Goal: Task Accomplishment & Management: Manage account settings

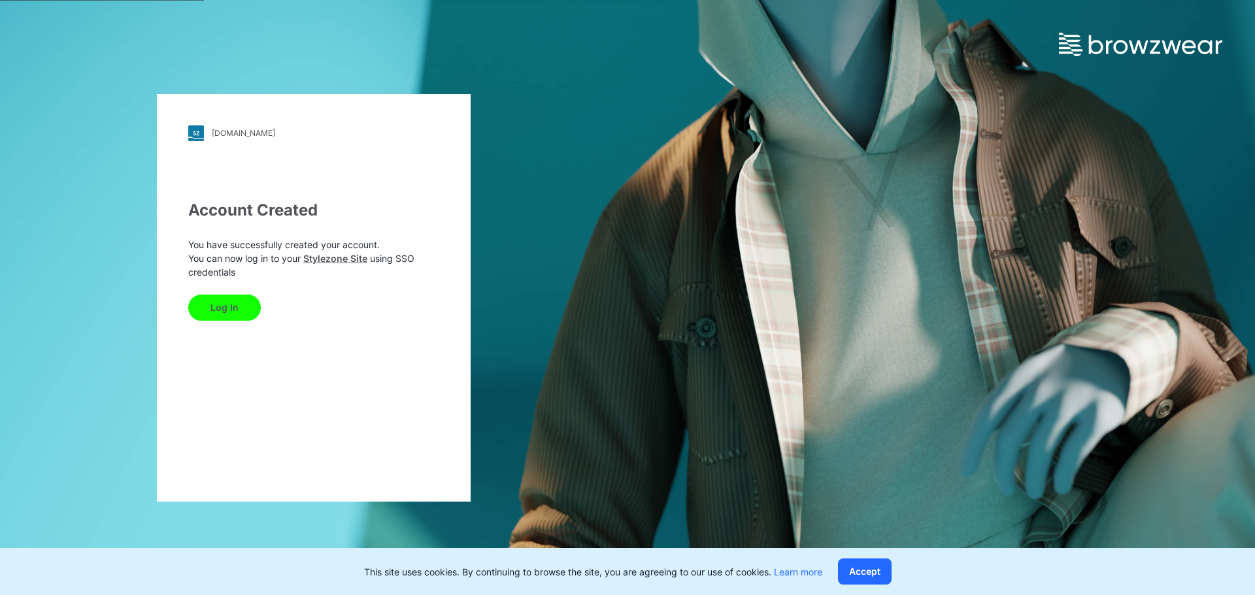
click at [227, 316] on button "Log In" at bounding box center [224, 308] width 73 height 26
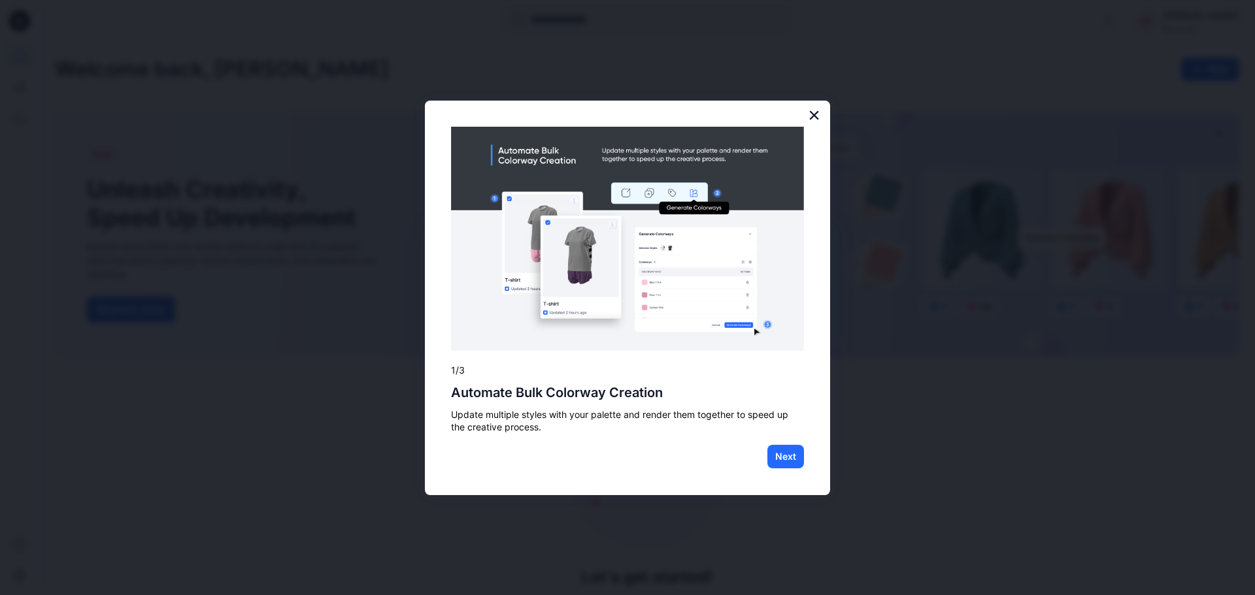
click at [814, 114] on button "×" at bounding box center [814, 115] width 12 height 21
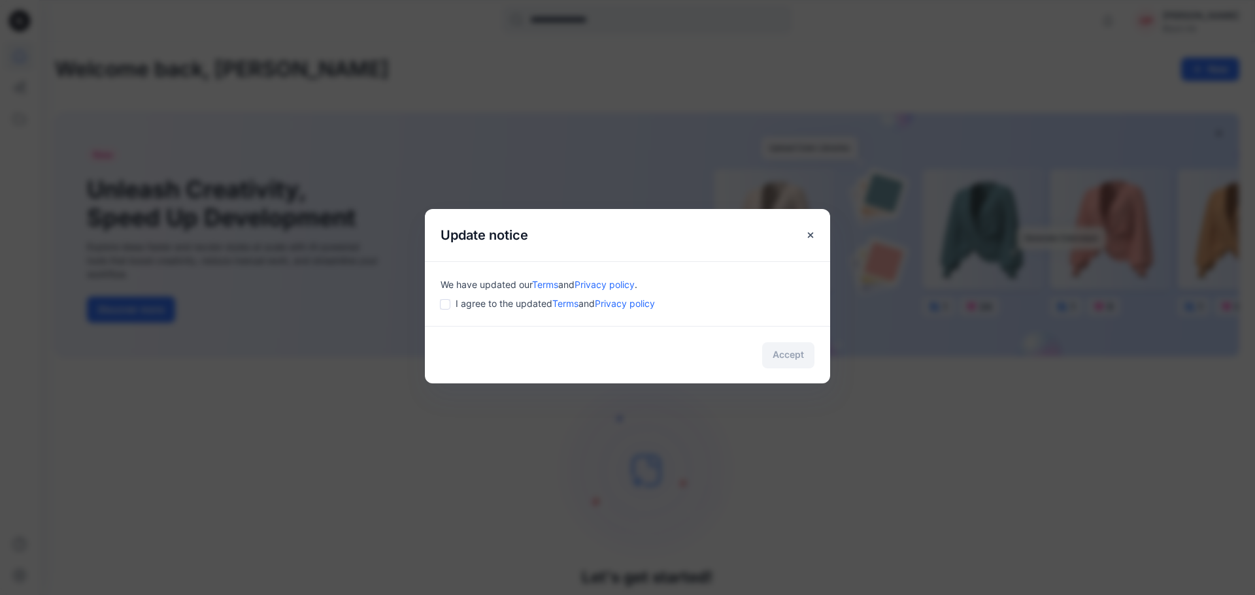
click at [439, 307] on div "We have updated our Terms and Privacy policy . I agree to the updated Terms and…" at bounding box center [627, 293] width 405 height 65
click at [801, 359] on button "Accept" at bounding box center [788, 355] width 52 height 26
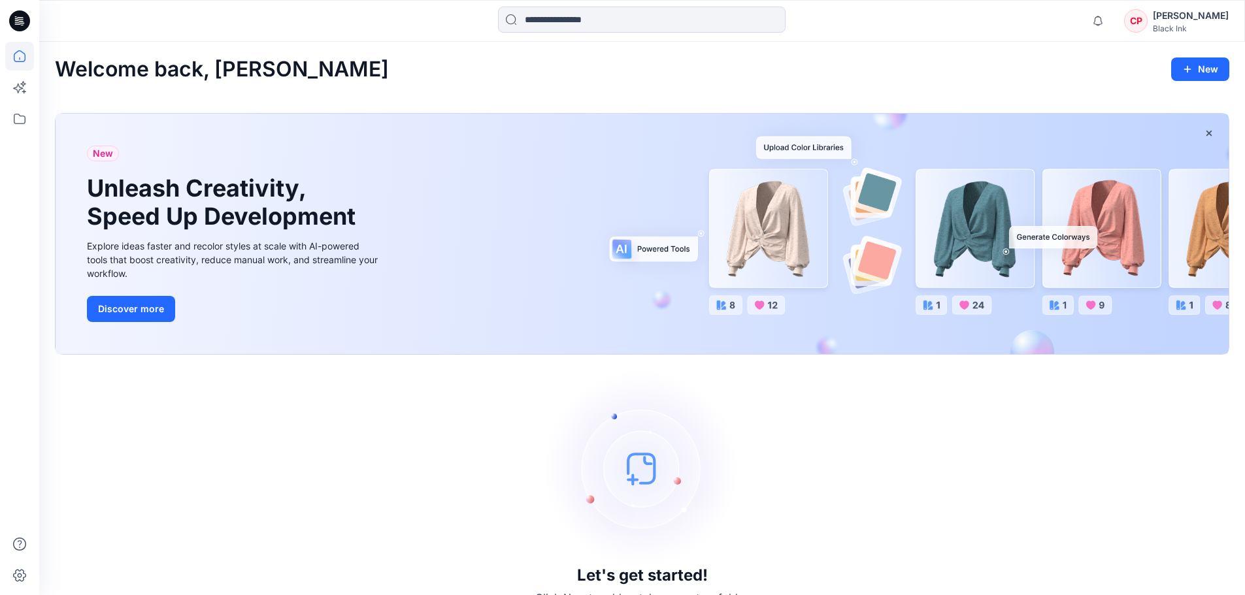
click at [1148, 15] on div "CP" at bounding box center [1136, 21] width 24 height 24
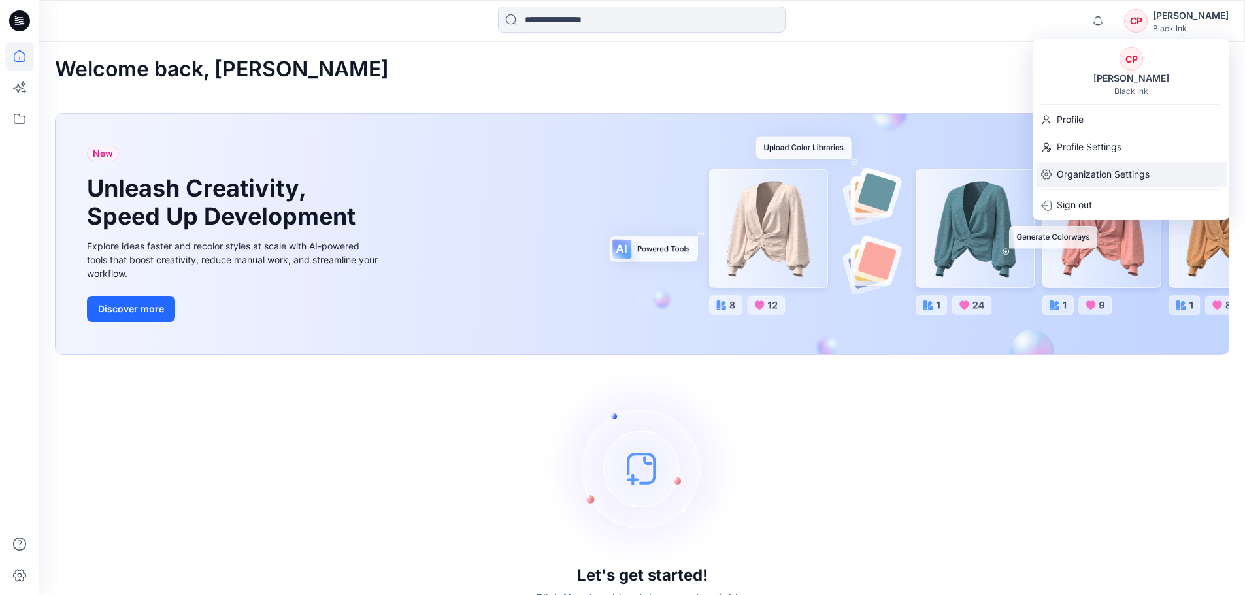
click at [1086, 178] on p "Organization Settings" at bounding box center [1103, 174] width 93 height 25
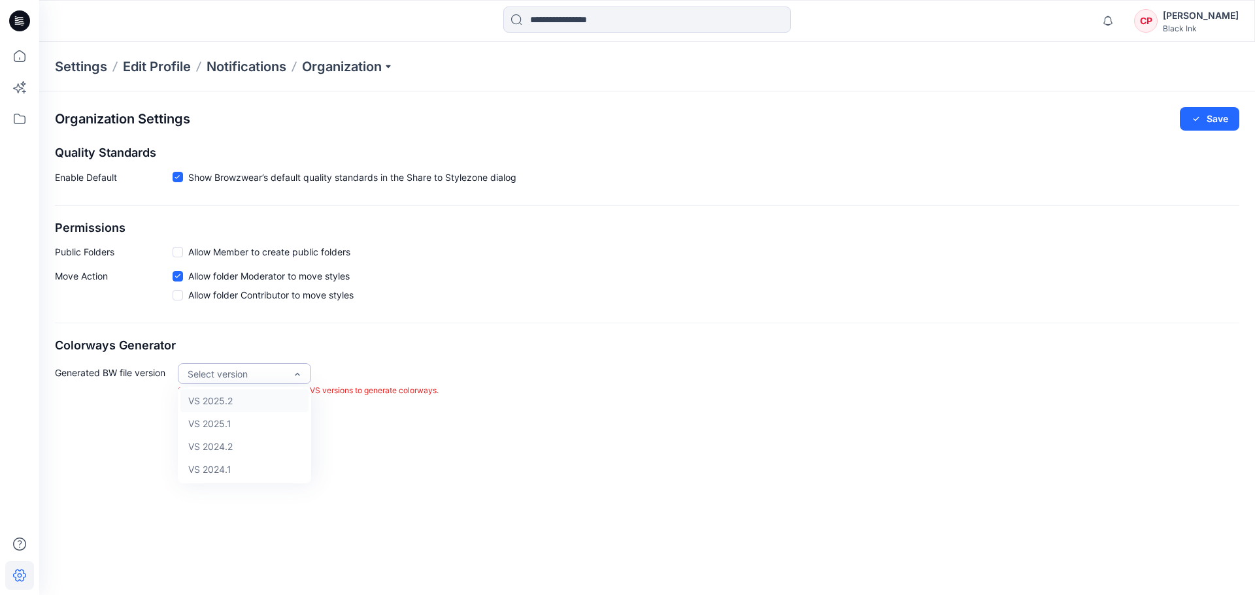
click at [304, 373] on div "Select version" at bounding box center [244, 373] width 133 height 21
click at [240, 402] on div "VS 2025.2" at bounding box center [244, 400] width 128 height 23
click at [180, 255] on span at bounding box center [178, 252] width 10 height 10
click at [14, 64] on icon at bounding box center [19, 56] width 29 height 29
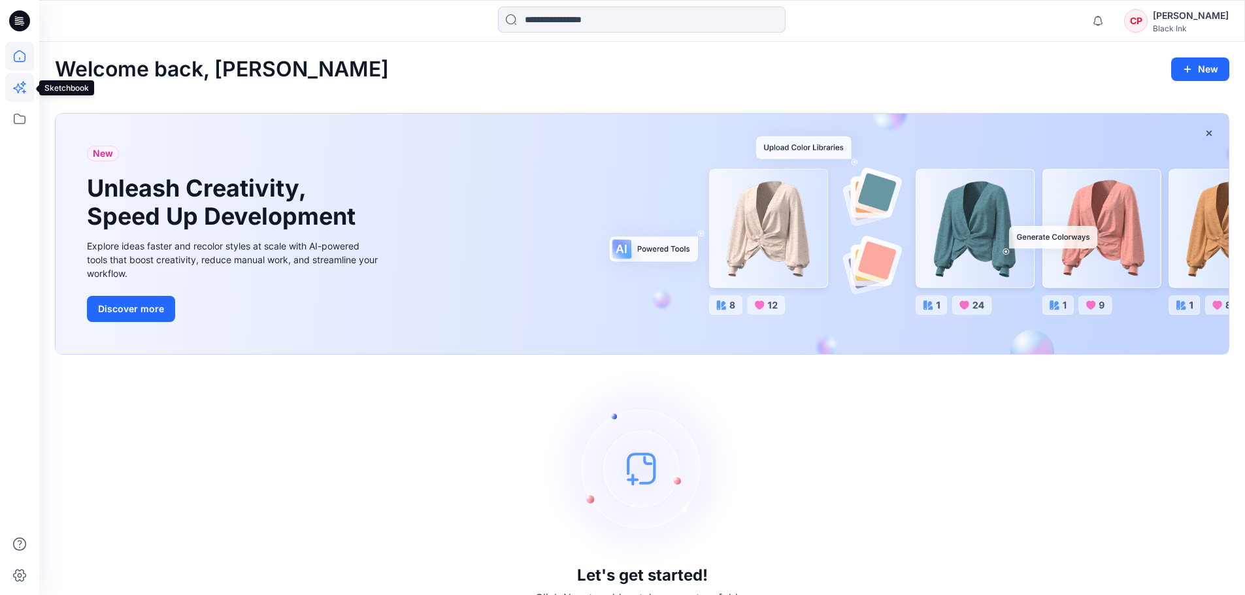
click at [23, 93] on icon at bounding box center [19, 87] width 29 height 29
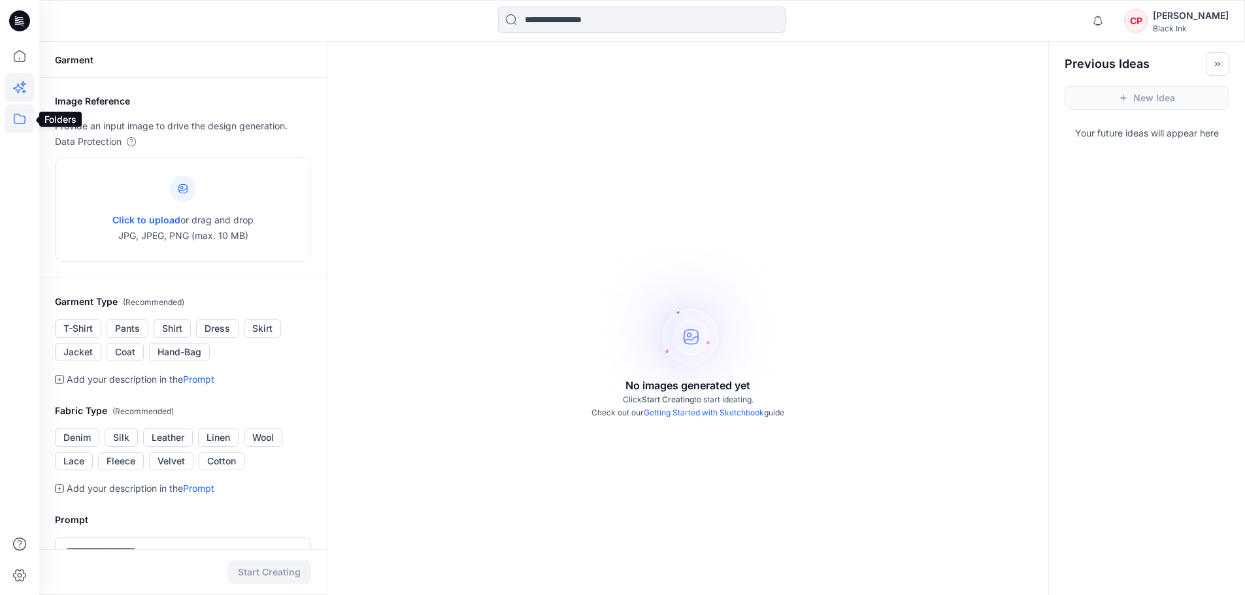
click at [22, 118] on icon at bounding box center [19, 119] width 29 height 29
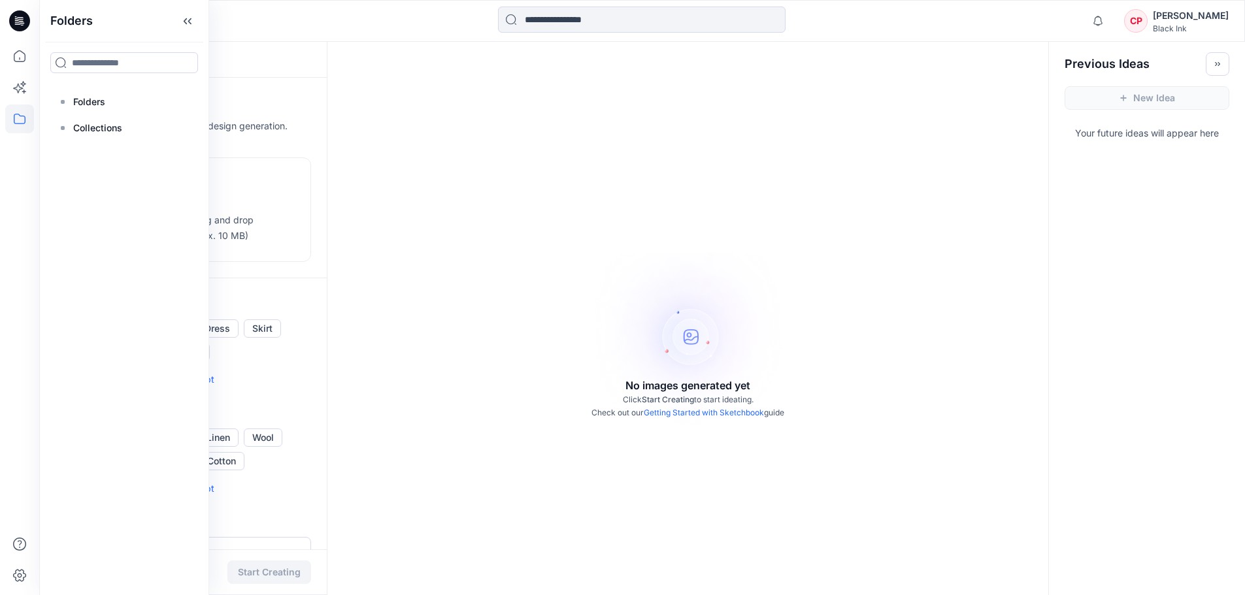
click at [25, 16] on icon at bounding box center [19, 20] width 21 height 21
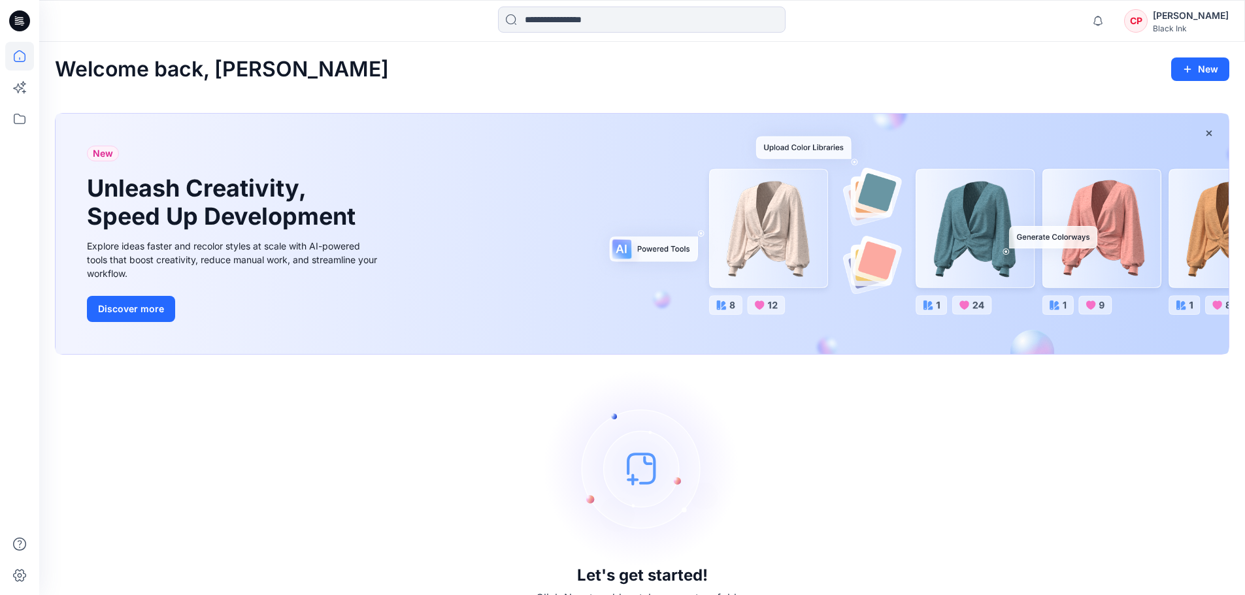
click at [1148, 22] on div "CP" at bounding box center [1136, 21] width 24 height 24
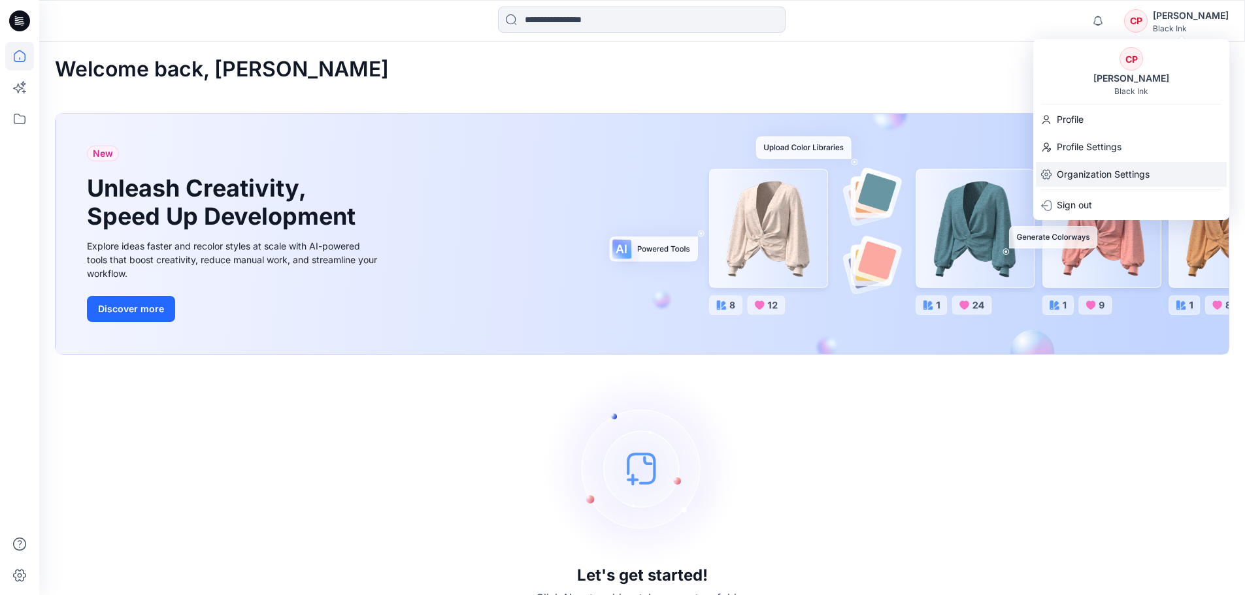
click at [1070, 177] on p "Organization Settings" at bounding box center [1103, 174] width 93 height 25
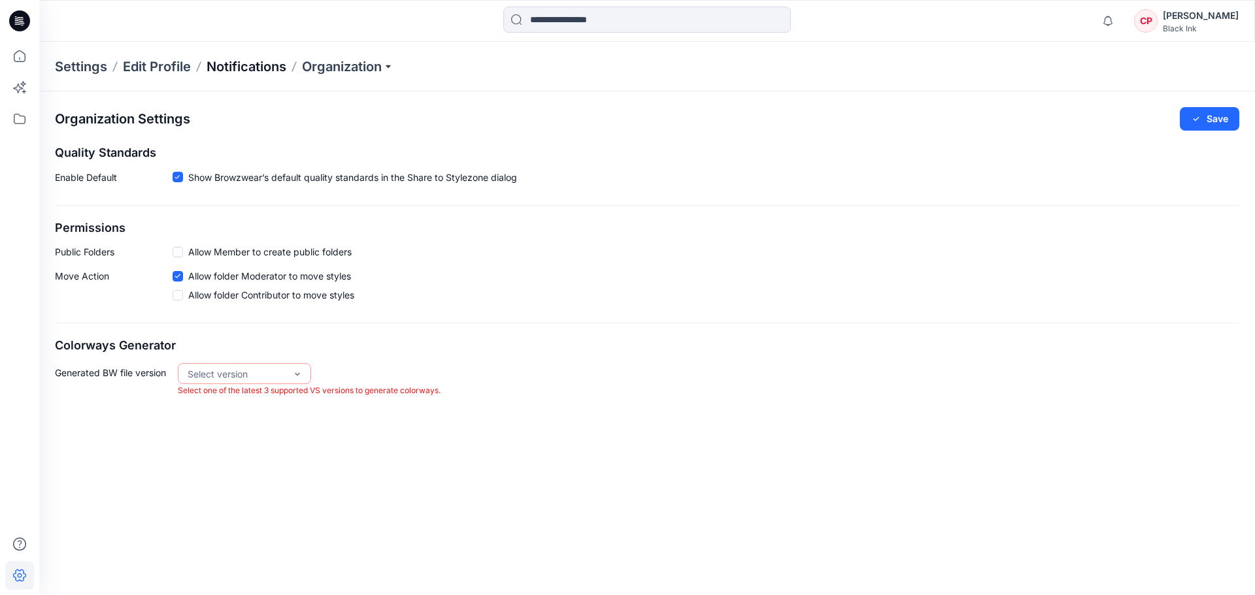
click at [254, 73] on p "Notifications" at bounding box center [247, 67] width 80 height 18
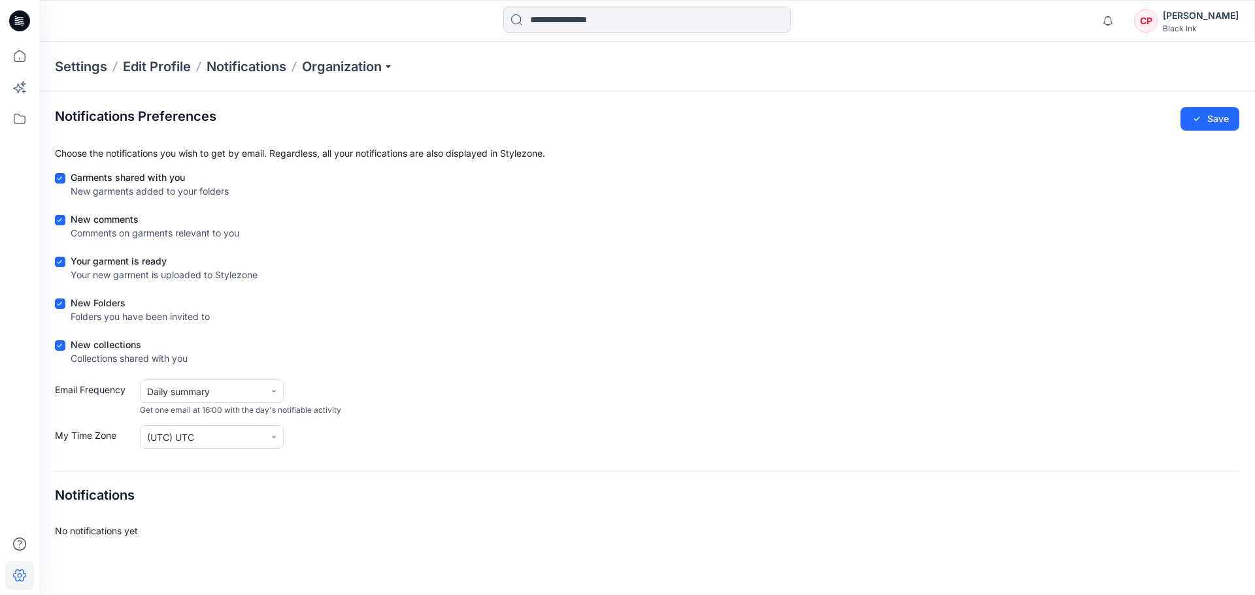
click at [91, 70] on p "Settings" at bounding box center [81, 67] width 52 height 18
click at [59, 262] on icon at bounding box center [60, 262] width 6 height 5
click at [156, 70] on p "Edit Profile" at bounding box center [157, 67] width 68 height 18
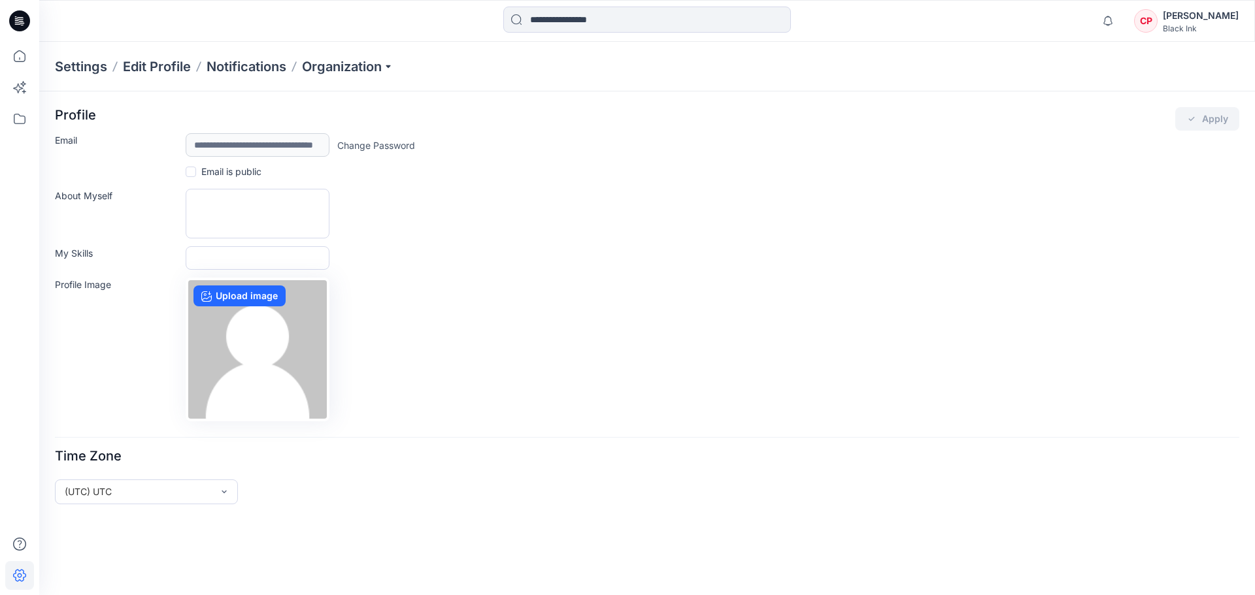
click at [92, 67] on p "Settings" at bounding box center [81, 67] width 52 height 18
click at [336, 64] on p "Organization" at bounding box center [347, 67] width 91 height 18
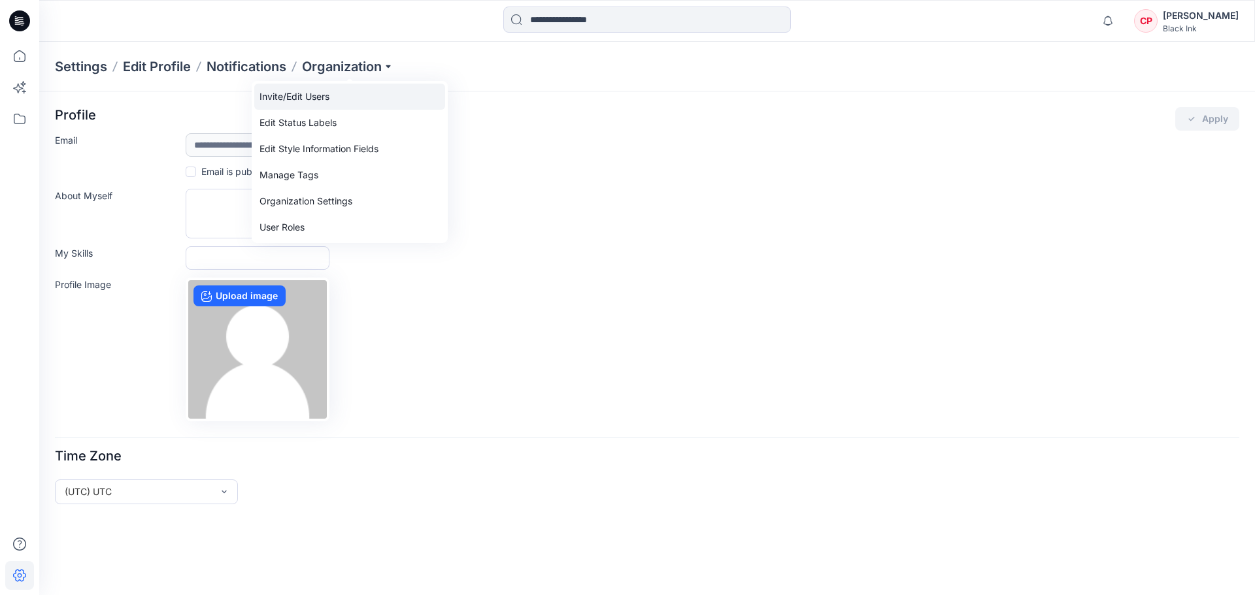
click at [285, 97] on link "Invite/Edit Users" at bounding box center [349, 97] width 191 height 26
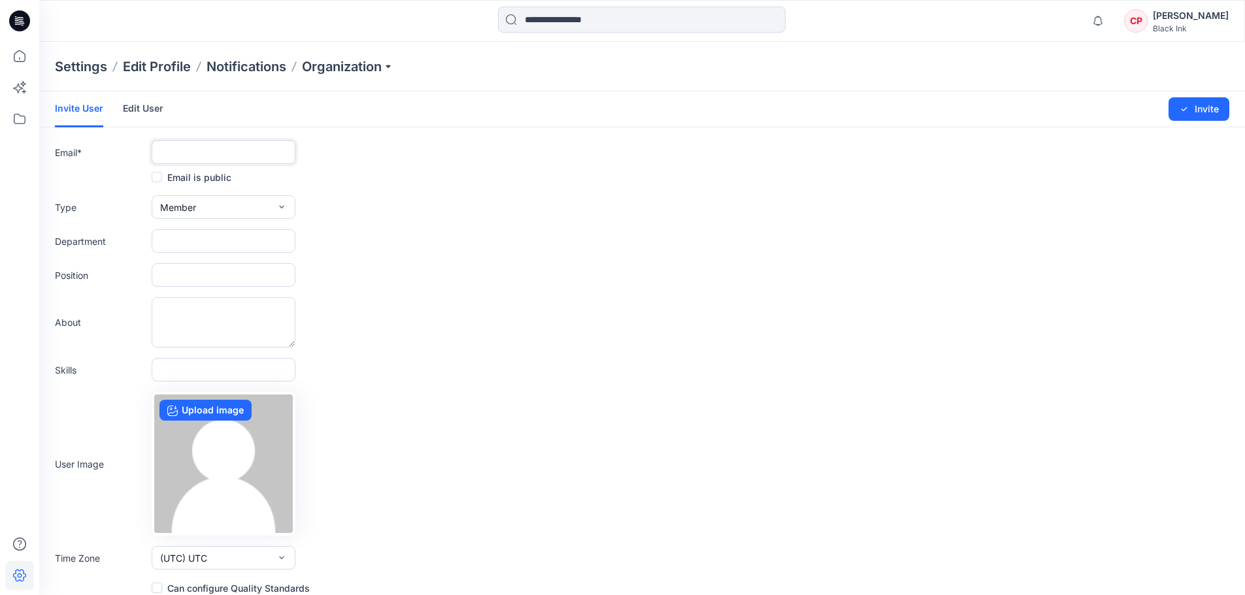
click at [196, 148] on input "text" at bounding box center [224, 153] width 144 height 24
type input "**********"
click at [1199, 107] on button "Invite" at bounding box center [1198, 109] width 61 height 24
